Goal: Check status: Check status

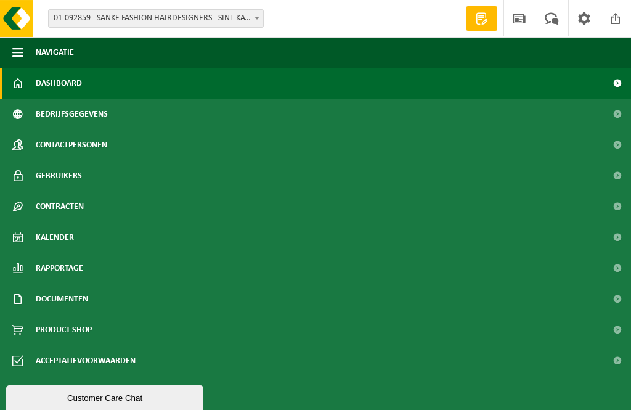
click at [54, 234] on span "Kalender" at bounding box center [55, 237] width 38 height 31
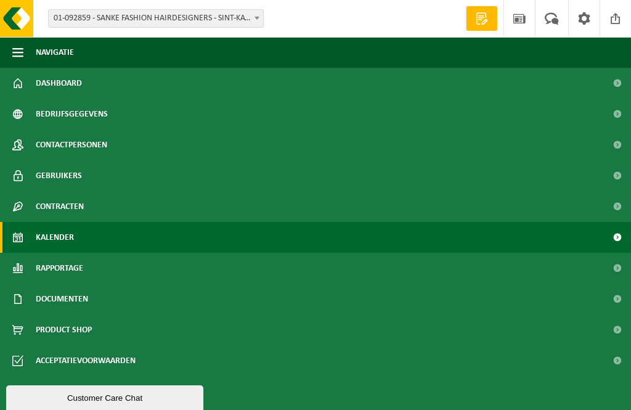
scroll to position [30, 0]
click at [67, 243] on span "Kalender" at bounding box center [55, 237] width 38 height 31
click at [65, 89] on span "Dashboard" at bounding box center [59, 83] width 46 height 31
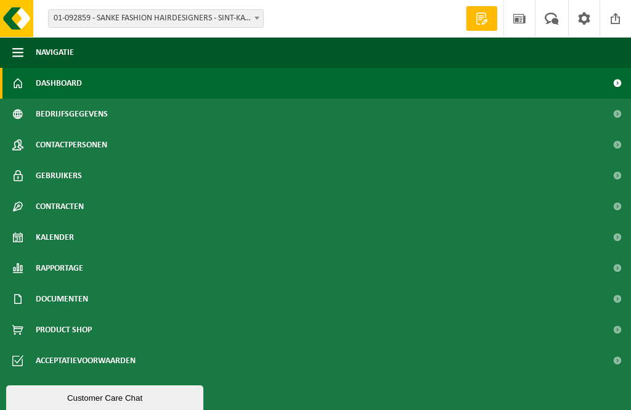
click at [244, 12] on span "01-092859 - SANKE FASHION HAIRDESIGNERS - SINT-KATELIJNE-WAVER" at bounding box center [156, 18] width 214 height 17
click at [12, 49] on button "Navigatie" at bounding box center [315, 52] width 631 height 31
